Goal: Information Seeking & Learning: Understand process/instructions

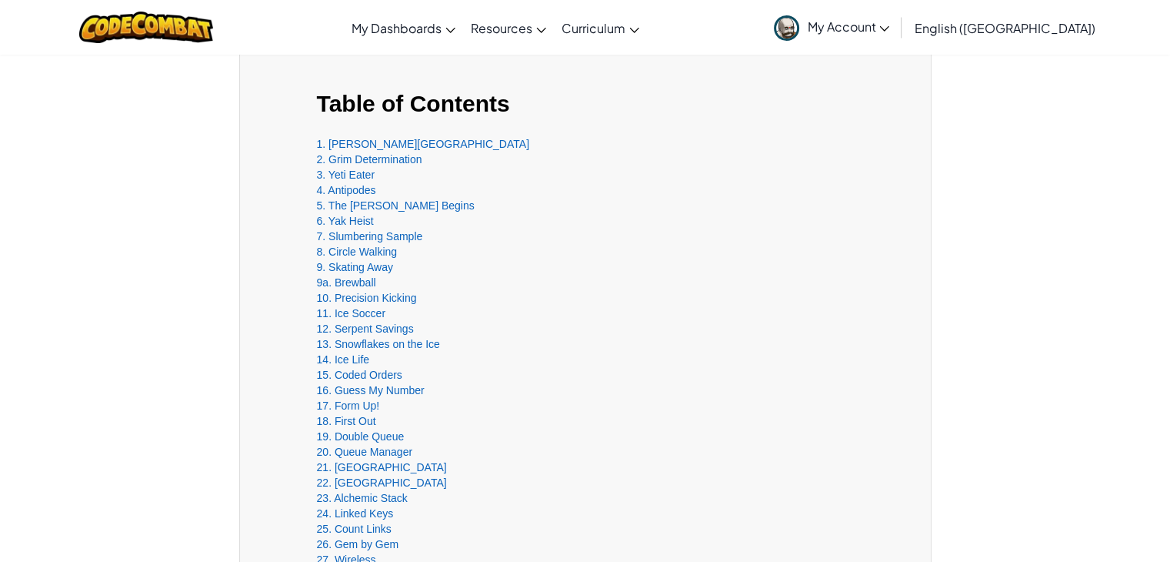
scroll to position [462, 0]
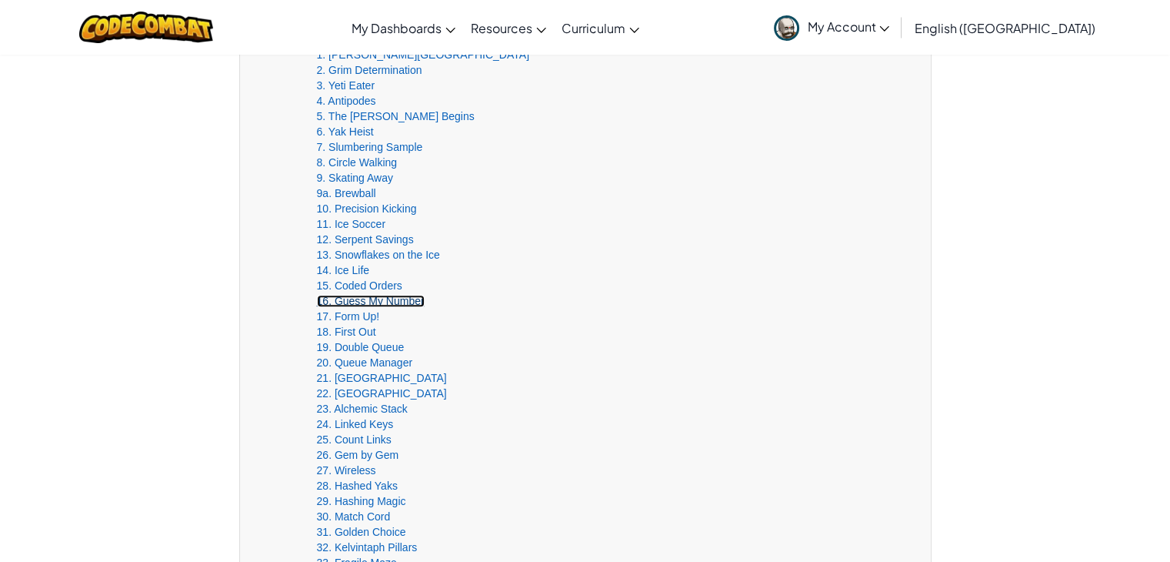
click at [342, 296] on link "16. Guess My Number" at bounding box center [371, 301] width 108 height 12
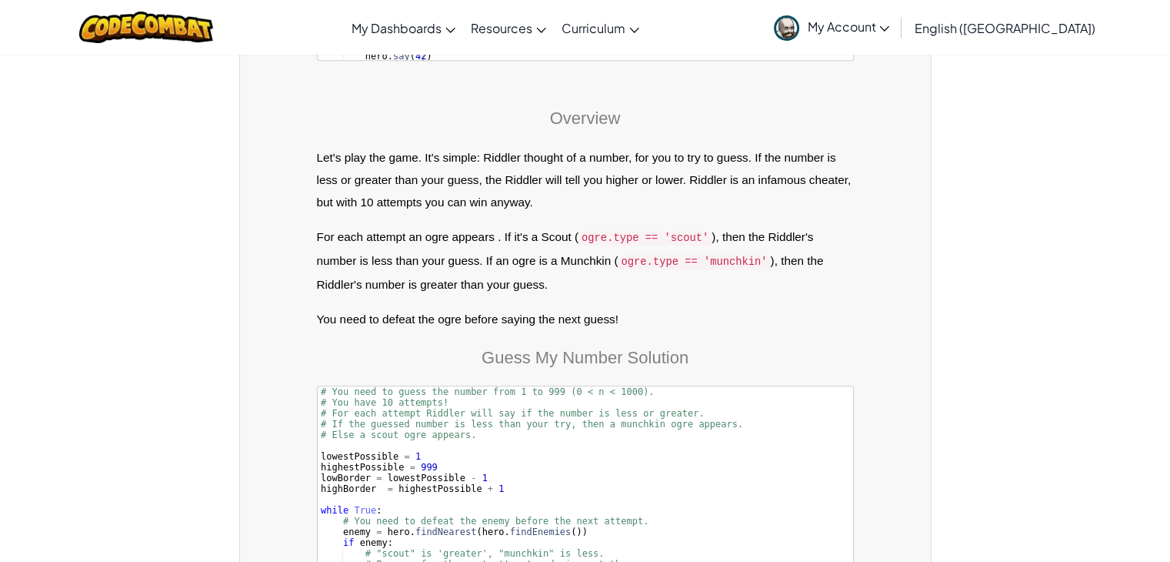
scroll to position [24895, 0]
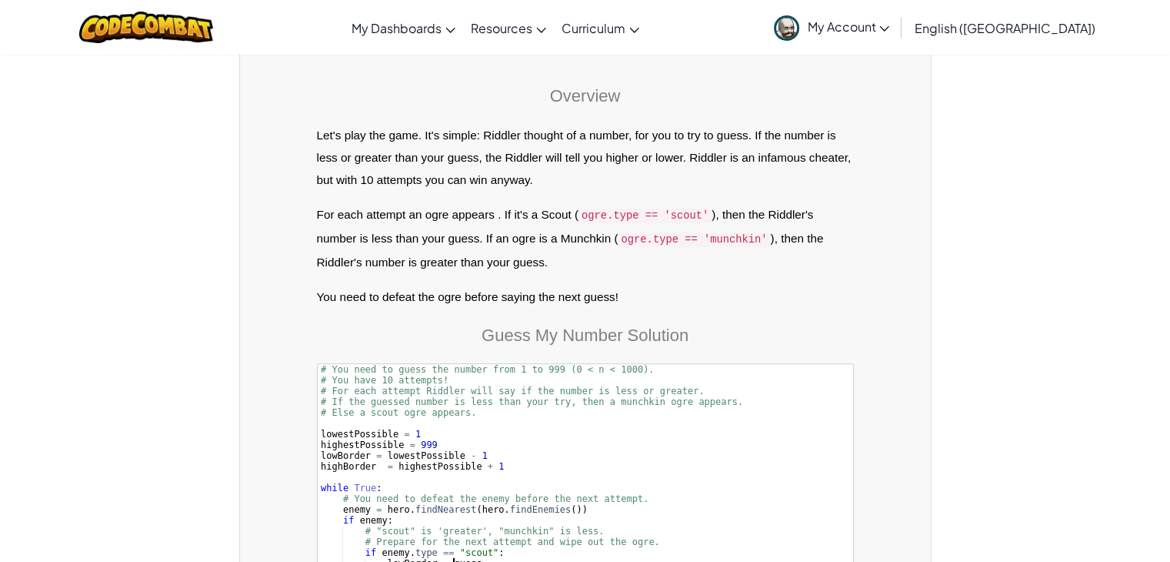
click at [451, 364] on div "# You need to guess the number from 1 to 999 (0 < n < 1000). · # You have 10 at…" at bounding box center [586, 515] width 536 height 302
click at [802, 367] on span "​" at bounding box center [796, 376] width 18 height 19
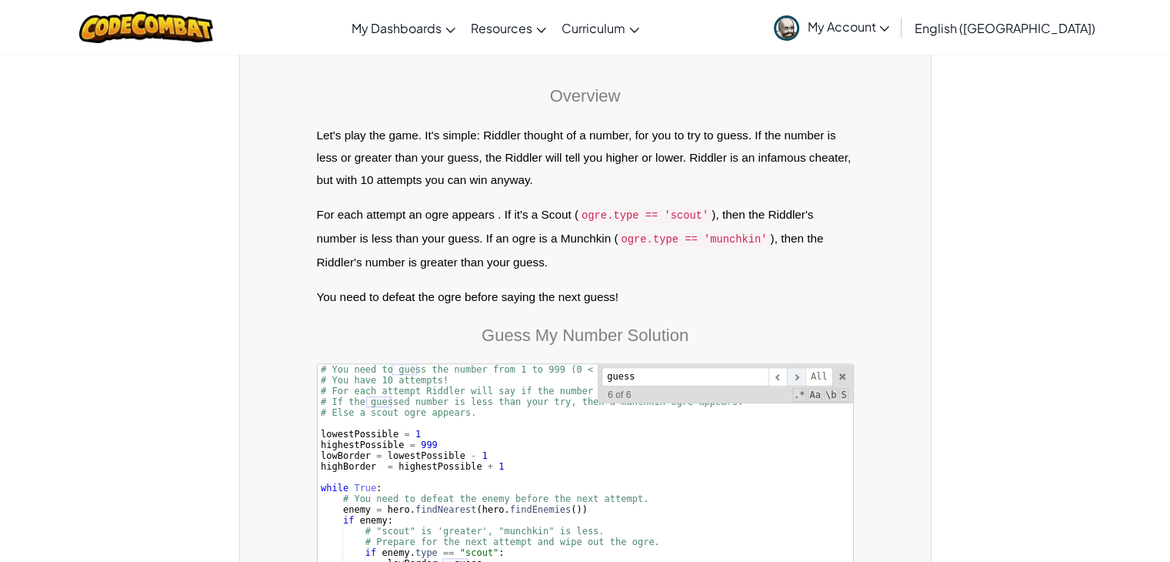
click at [802, 367] on span "​" at bounding box center [796, 376] width 18 height 19
click at [843, 371] on span at bounding box center [842, 376] width 11 height 11
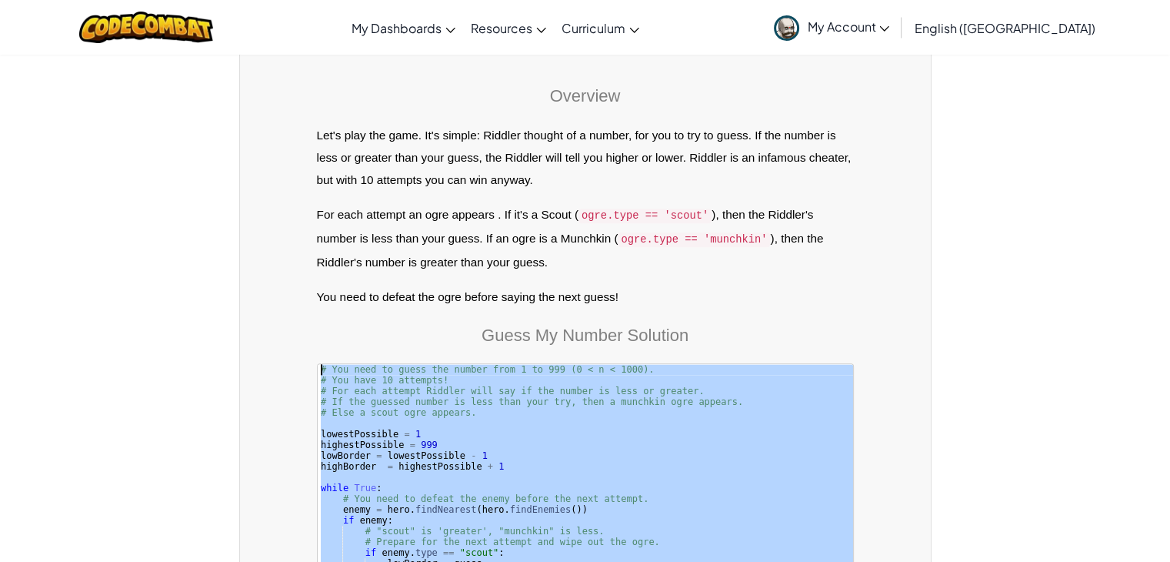
drag, startPoint x: 441, startPoint y: 419, endPoint x: 297, endPoint y: 149, distance: 306.7
type textarea "# You need to guess the number from 1 to 999 (0 < n < 1000).​ # You have 10 att…"
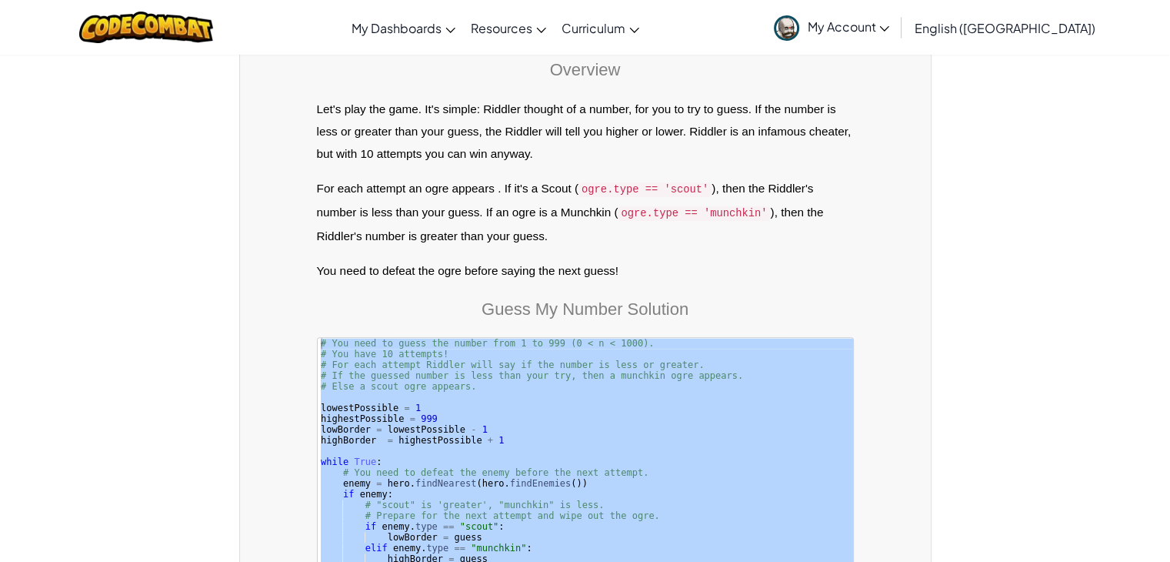
drag, startPoint x: 618, startPoint y: 548, endPoint x: 746, endPoint y: 553, distance: 128.6
